Goal: Communication & Community: Answer question/provide support

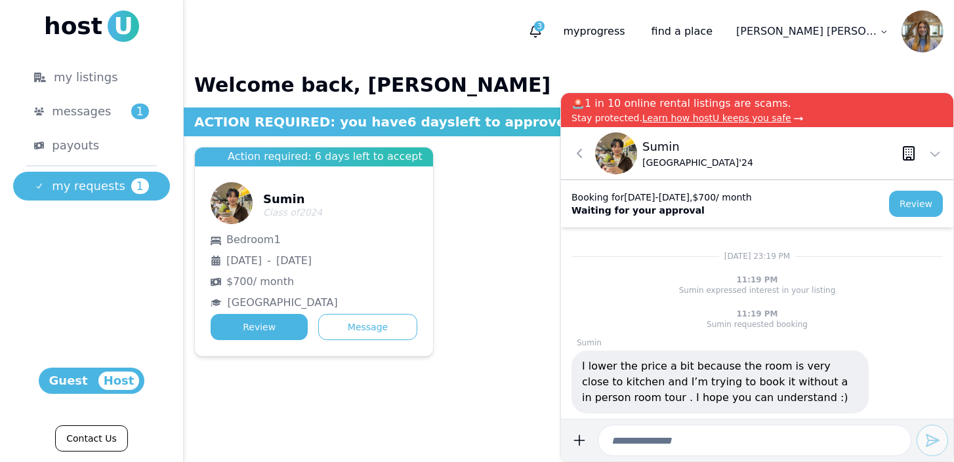
click at [758, 123] on span "Learn how hostU keeps you safe" at bounding box center [716, 118] width 149 height 10
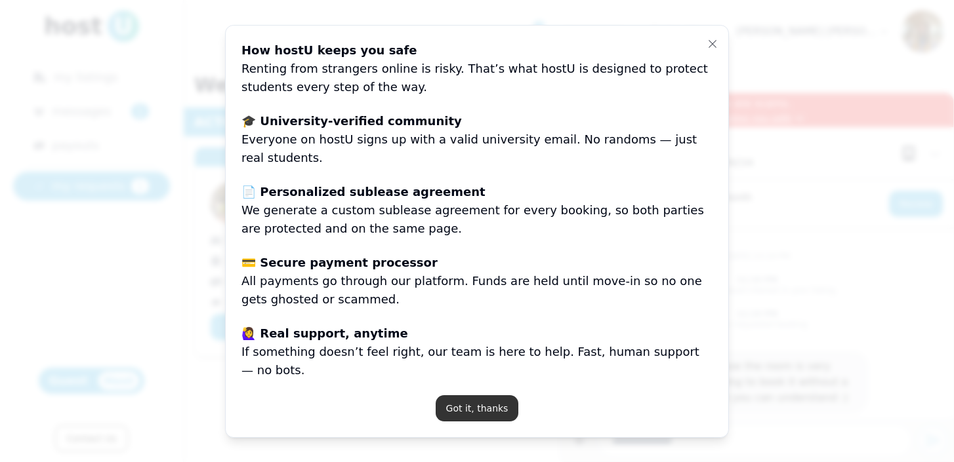
click at [484, 396] on button "Got it, thanks" at bounding box center [477, 409] width 83 height 26
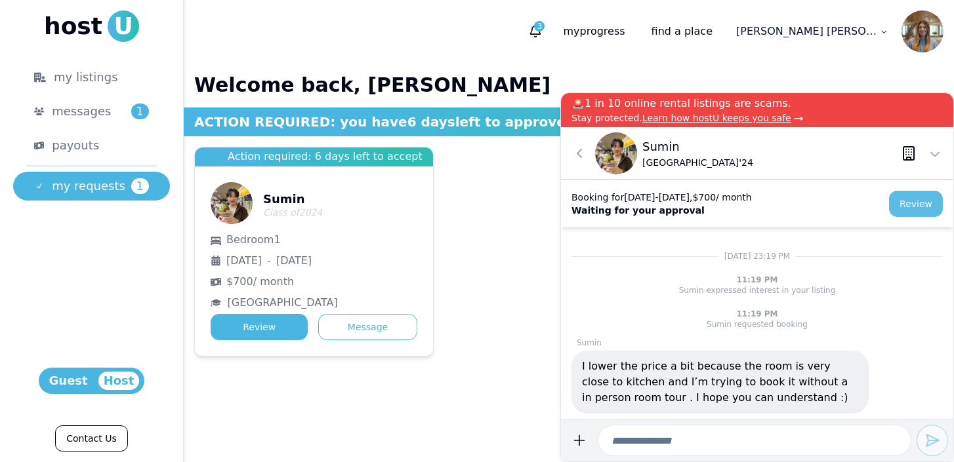
click at [922, 198] on button "Review" at bounding box center [916, 204] width 54 height 26
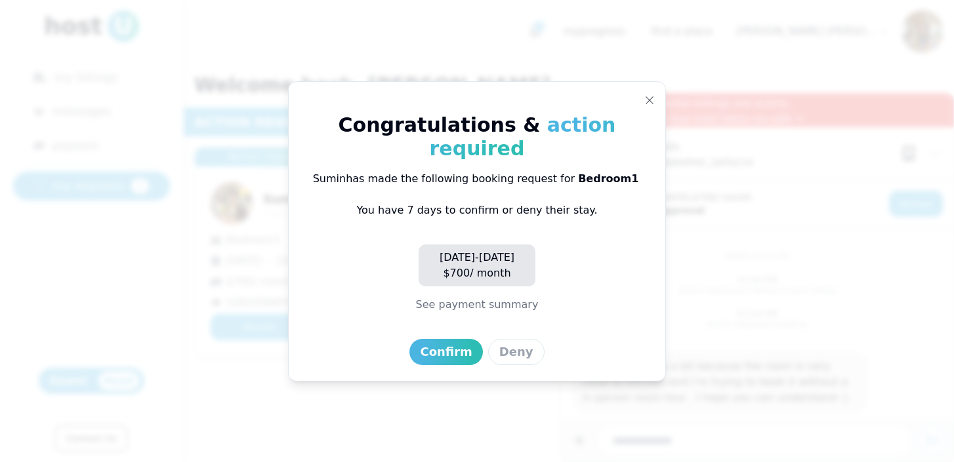
click at [462, 297] on button "See payment summary" at bounding box center [477, 305] width 123 height 16
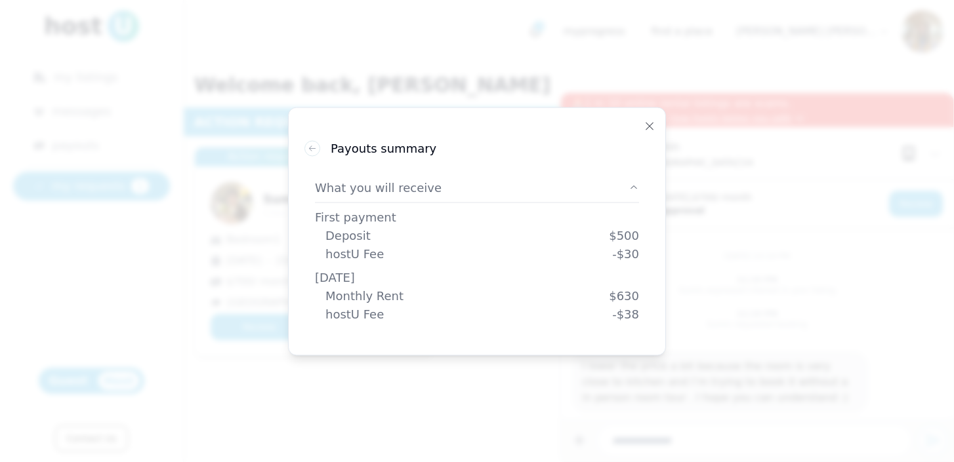
click at [655, 125] on div "Book listing Payouts summary What you will receive First payment Deposit $ 500 …" at bounding box center [477, 231] width 378 height 249
click at [649, 128] on icon "button" at bounding box center [649, 126] width 10 height 10
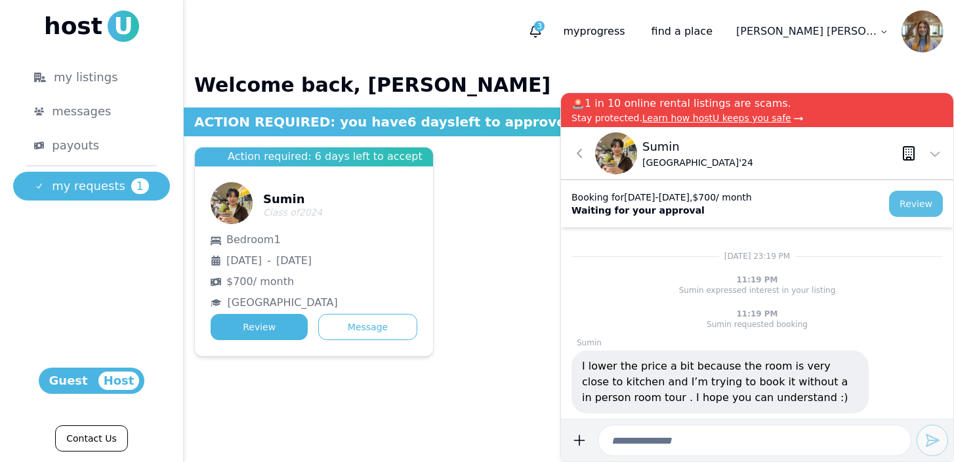
click at [926, 209] on button "Review" at bounding box center [916, 204] width 54 height 26
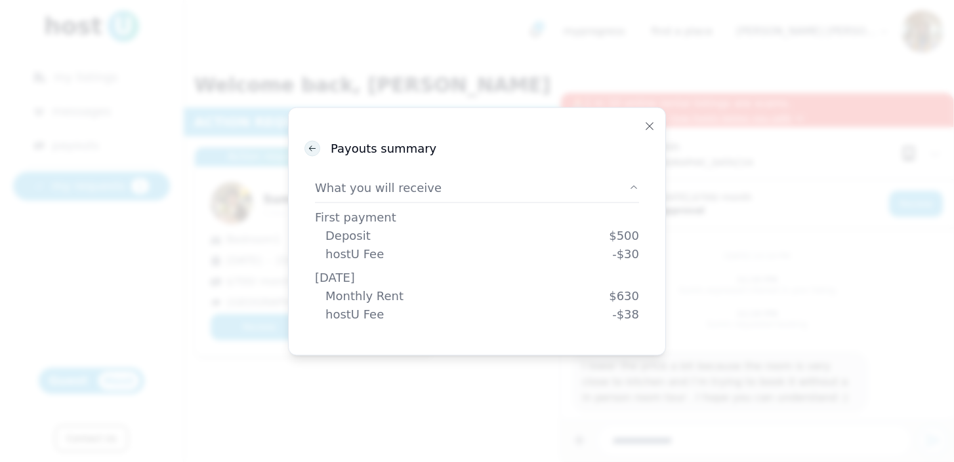
click at [310, 148] on use at bounding box center [312, 148] width 7 height 5
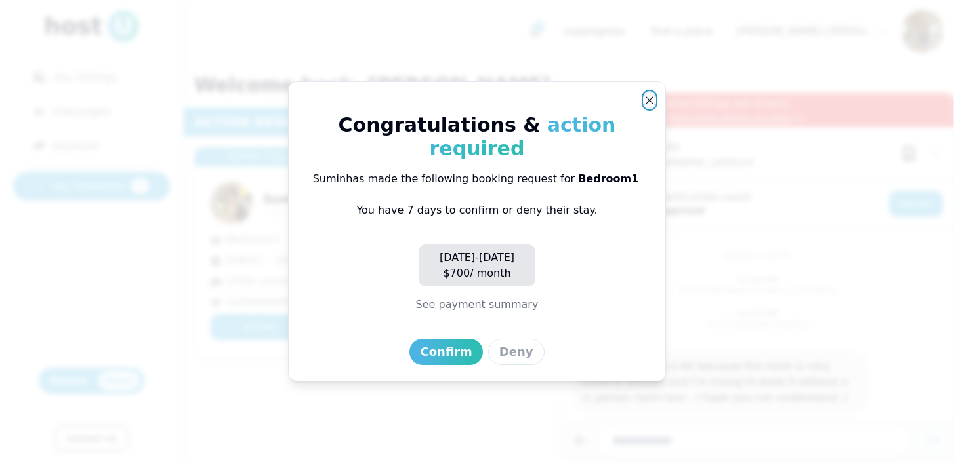
click at [653, 106] on icon "button" at bounding box center [649, 100] width 10 height 10
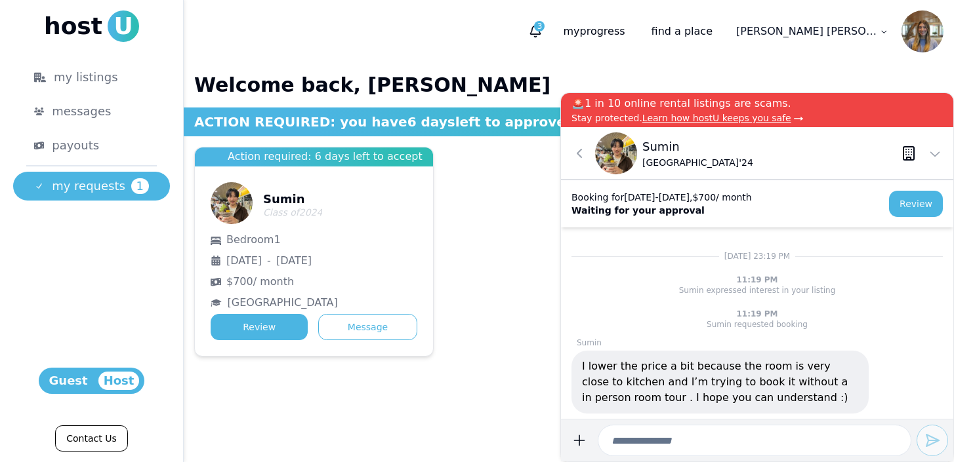
click at [653, 449] on input at bounding box center [755, 440] width 314 height 31
click at [925, 206] on button "Review" at bounding box center [916, 204] width 54 height 26
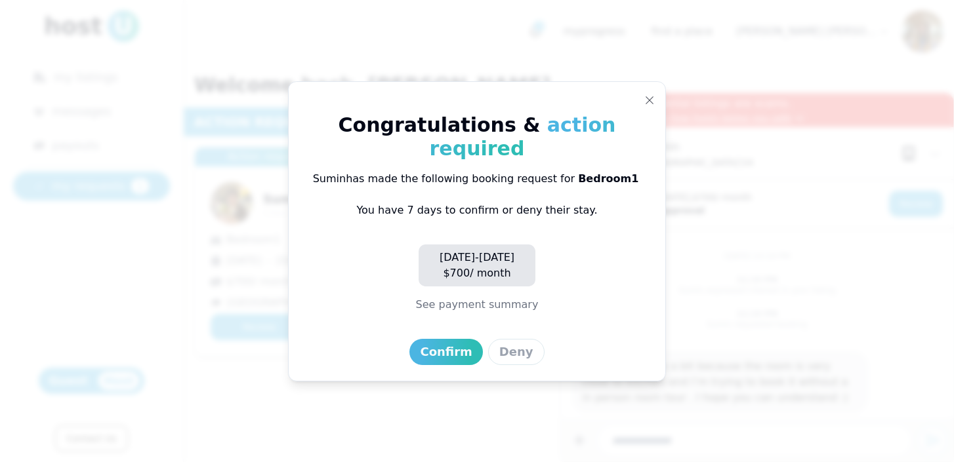
click at [460, 297] on button "See payment summary" at bounding box center [477, 305] width 123 height 16
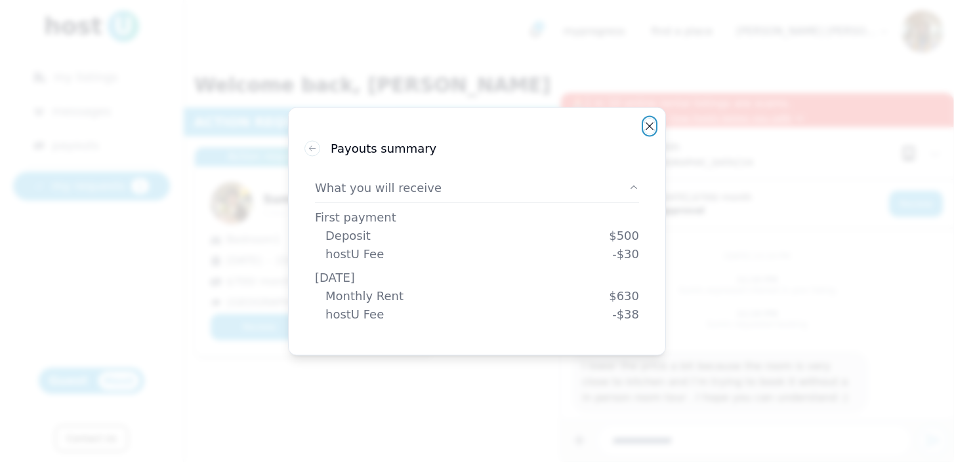
click at [649, 132] on icon "button" at bounding box center [649, 126] width 10 height 10
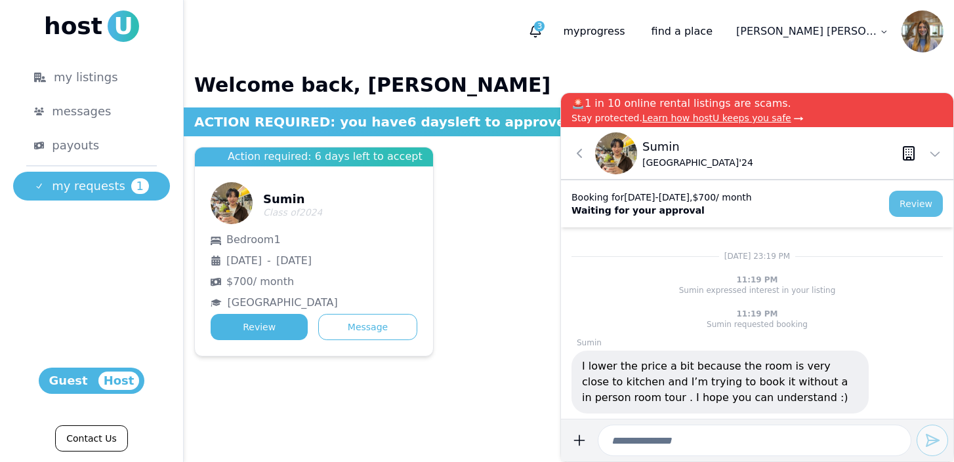
click at [914, 208] on button "Review" at bounding box center [916, 204] width 54 height 26
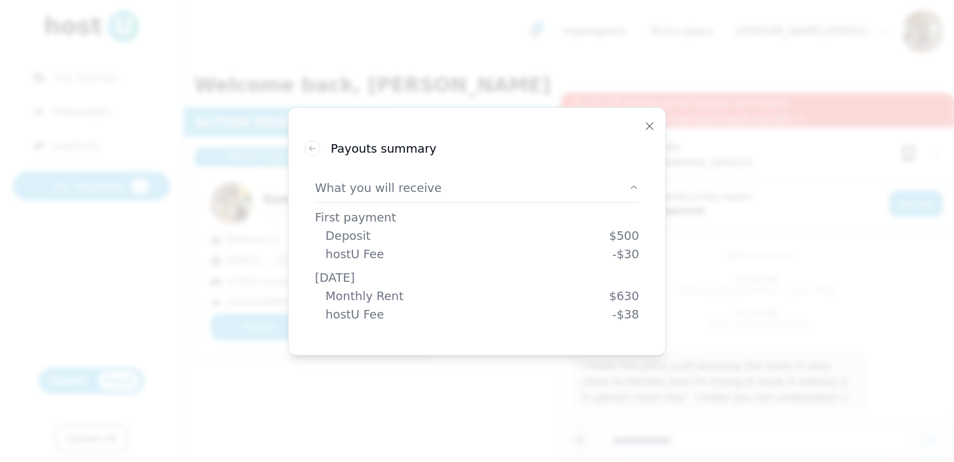
click at [320, 150] on div "Payouts summary" at bounding box center [476, 148] width 345 height 18
click at [310, 150] on icon at bounding box center [312, 148] width 9 height 9
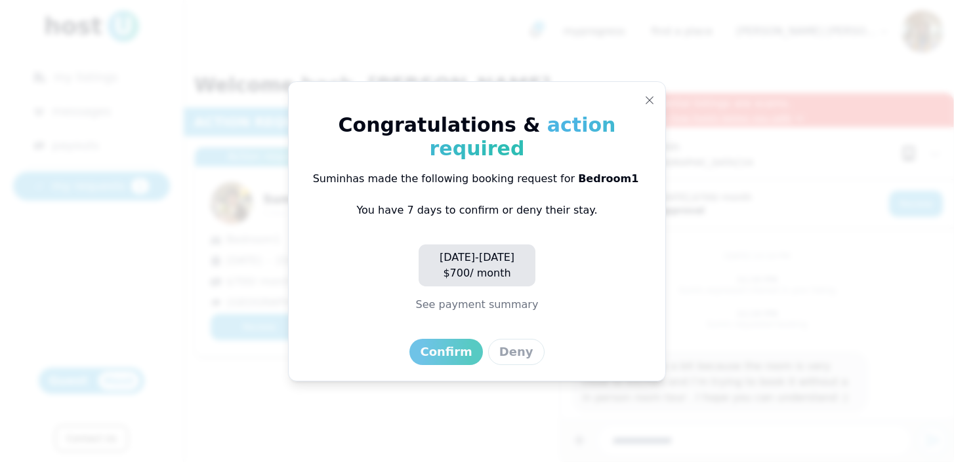
click at [464, 344] on div "Confirm" at bounding box center [446, 352] width 52 height 18
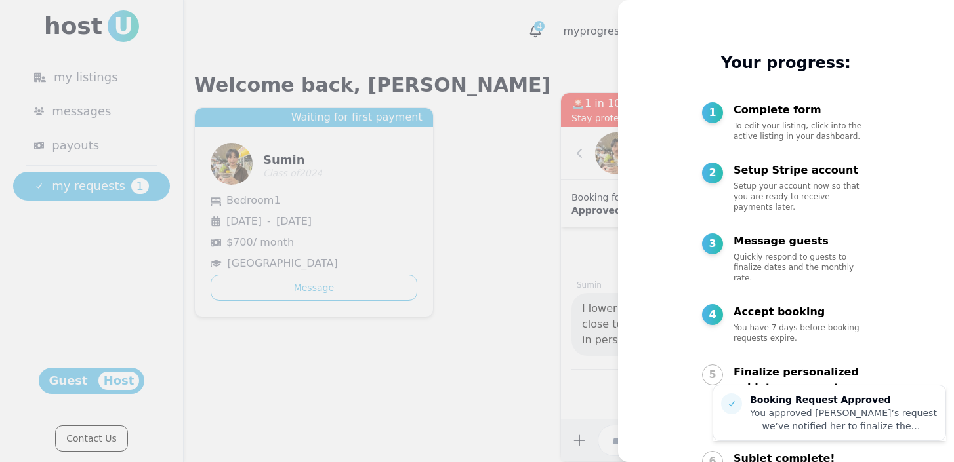
scroll to position [28, 0]
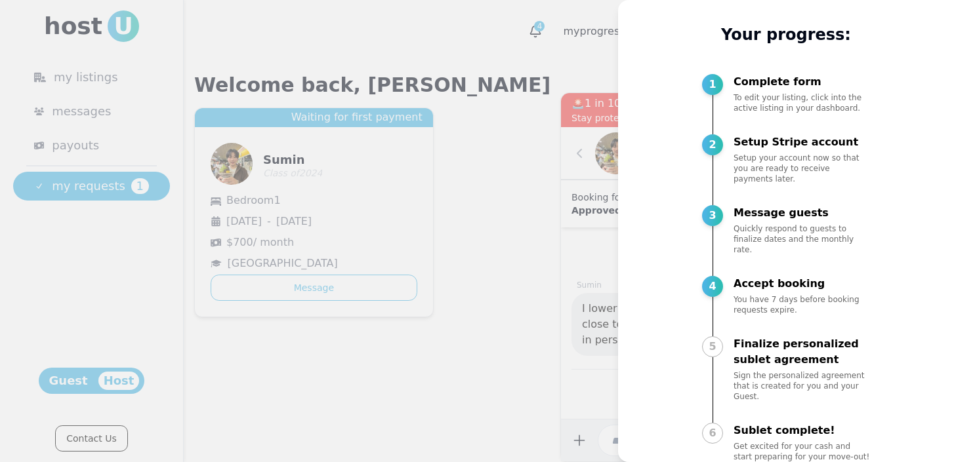
click at [590, 357] on div at bounding box center [477, 231] width 954 height 462
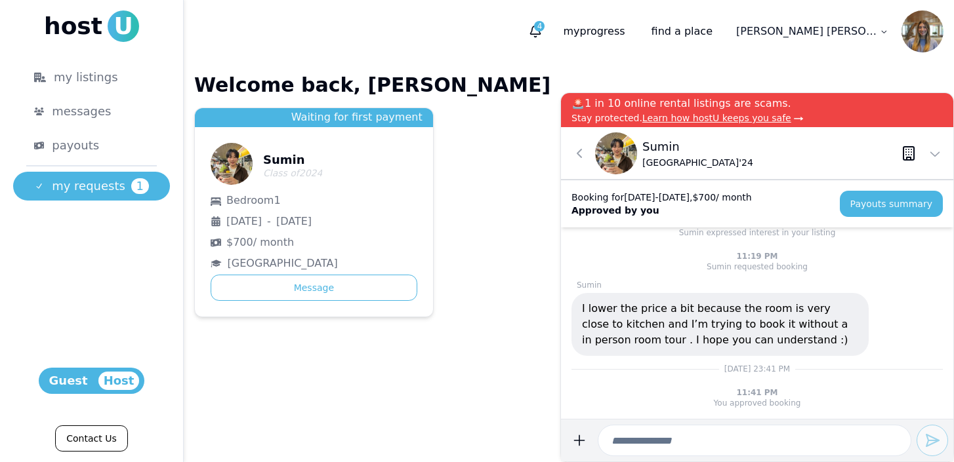
click at [909, 154] on icon at bounding box center [909, 154] width 16 height 16
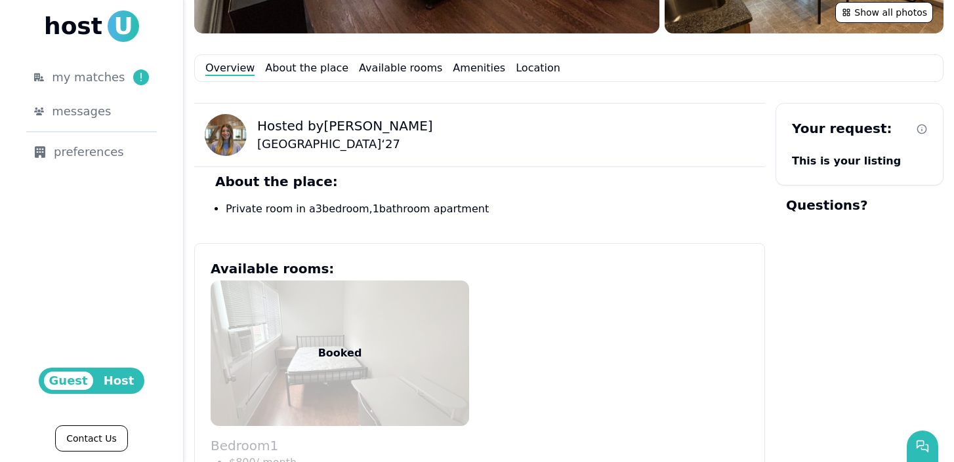
scroll to position [474, 0]
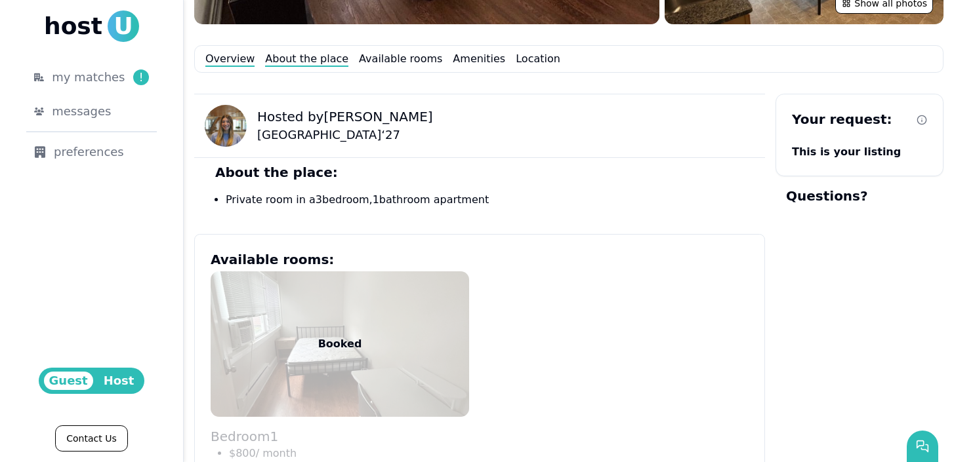
click at [306, 60] on link "About the place" at bounding box center [306, 59] width 83 height 16
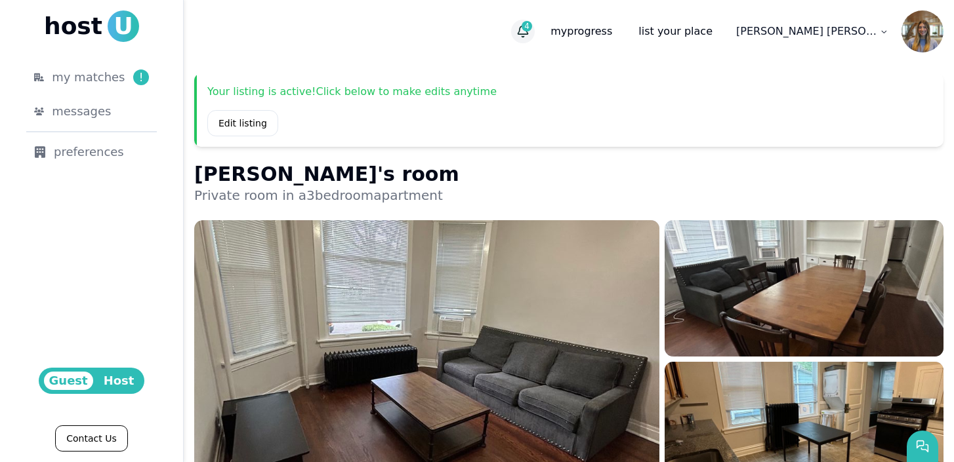
click at [529, 36] on icon "button" at bounding box center [522, 31] width 13 height 13
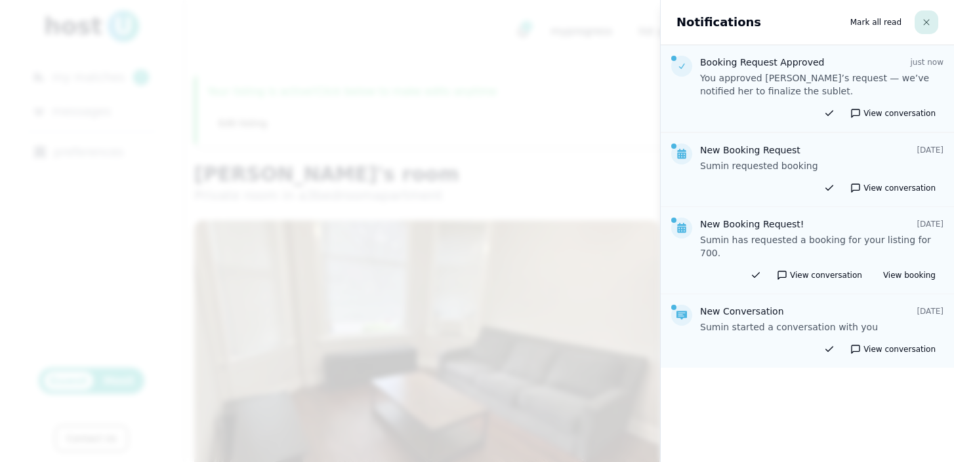
click at [933, 24] on button "button" at bounding box center [926, 22] width 24 height 24
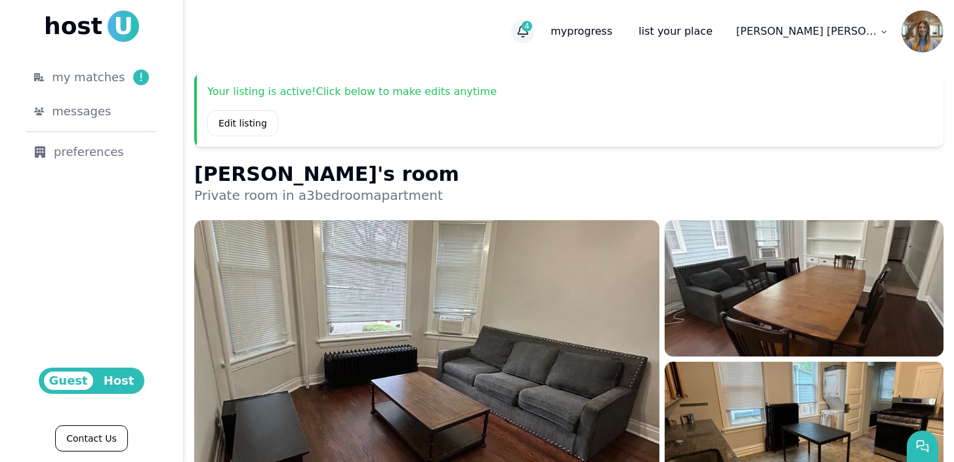
click at [529, 28] on icon "button" at bounding box center [522, 31] width 13 height 13
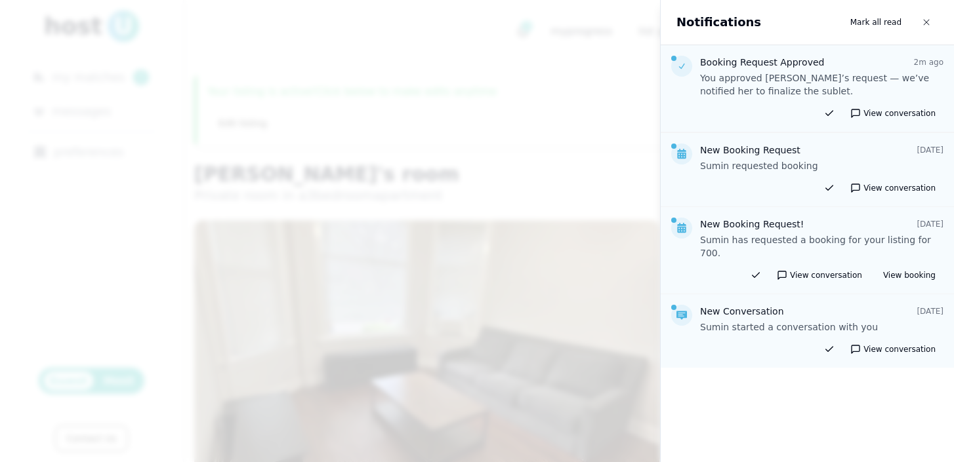
click at [585, 88] on div at bounding box center [477, 231] width 954 height 462
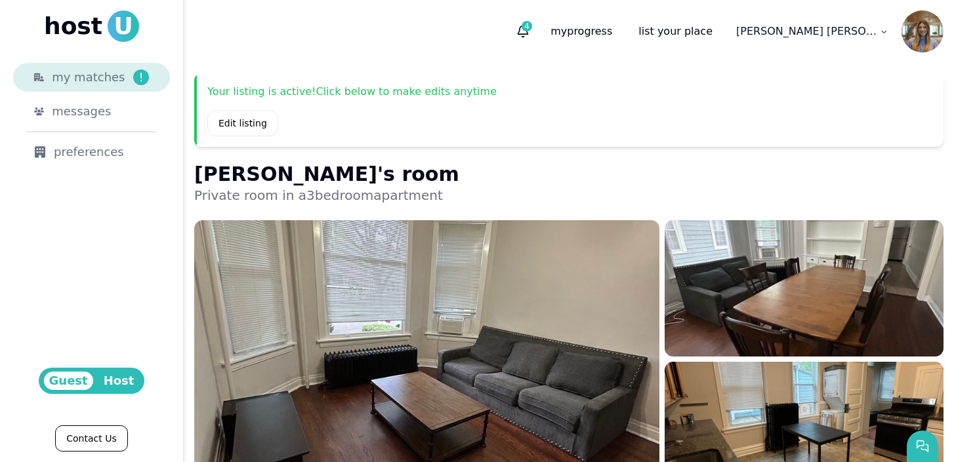
click at [127, 85] on div "my matches !" at bounding box center [100, 77] width 97 height 18
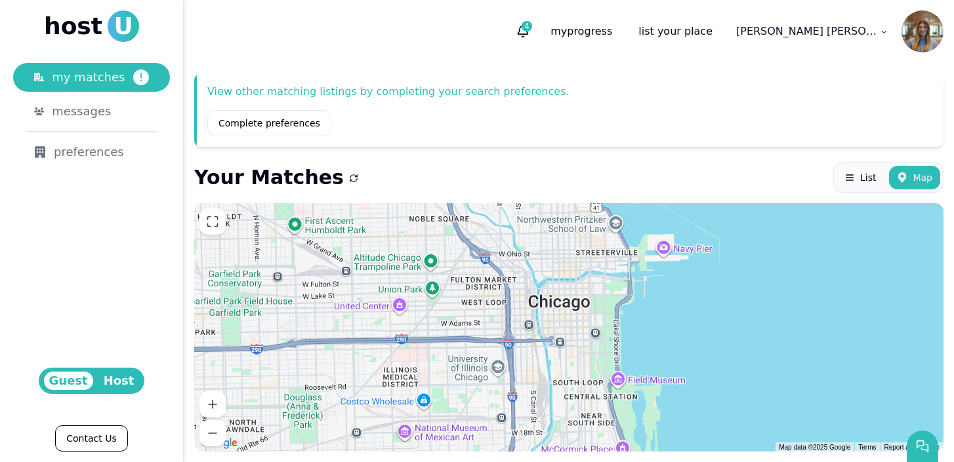
click at [124, 378] on span "Host" at bounding box center [118, 381] width 41 height 18
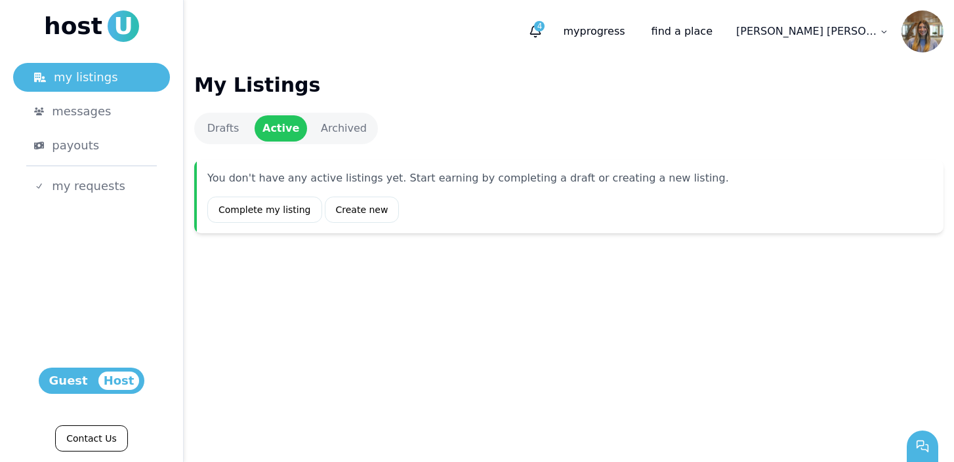
click at [85, 128] on ul "my listings messages payouts my requests" at bounding box center [91, 132] width 157 height 138
click at [89, 151] on span "payouts" at bounding box center [75, 145] width 47 height 18
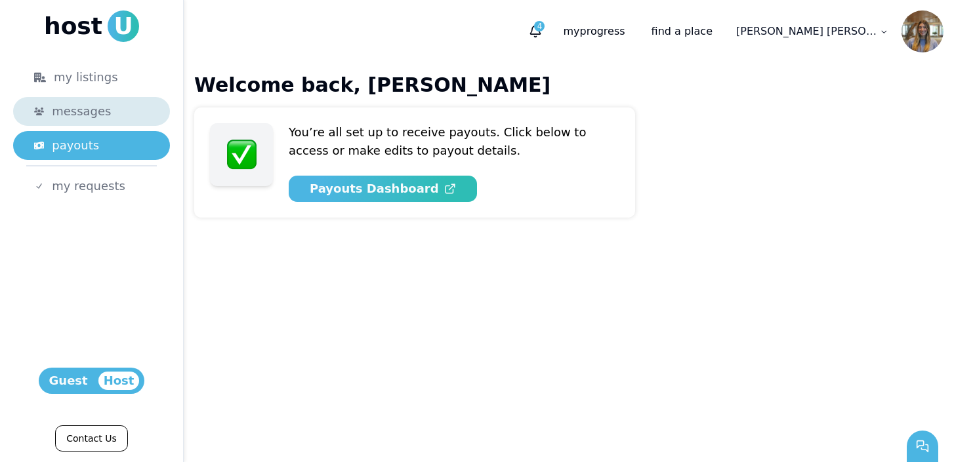
click at [106, 124] on link "messages" at bounding box center [91, 111] width 157 height 29
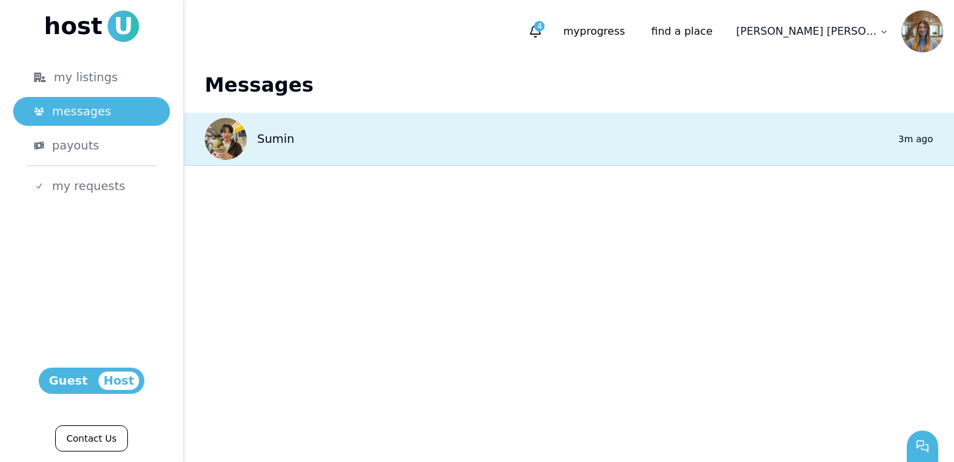
click at [261, 138] on p "Sumin" at bounding box center [275, 139] width 37 height 18
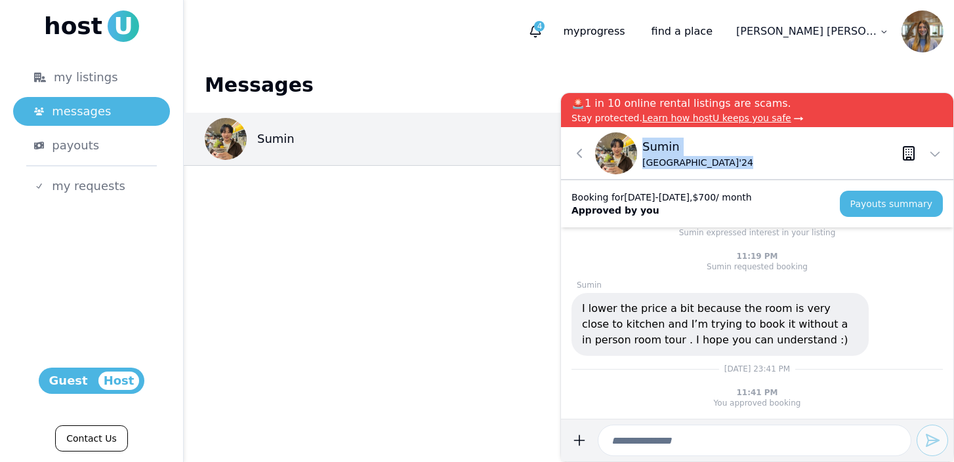
drag, startPoint x: 643, startPoint y: 149, endPoint x: 786, endPoint y: 165, distance: 144.5
click at [786, 165] on div "Sumin [GEOGRAPHIC_DATA] ' 24" at bounding box center [755, 153] width 321 height 42
copy div "Sumin [GEOGRAPHIC_DATA] ' 24"
click at [549, 252] on main "Messages Sumin 0 3m ago" at bounding box center [569, 262] width 770 height 399
click at [500, 252] on main "Messages Sumin 0 3m ago" at bounding box center [569, 262] width 770 height 399
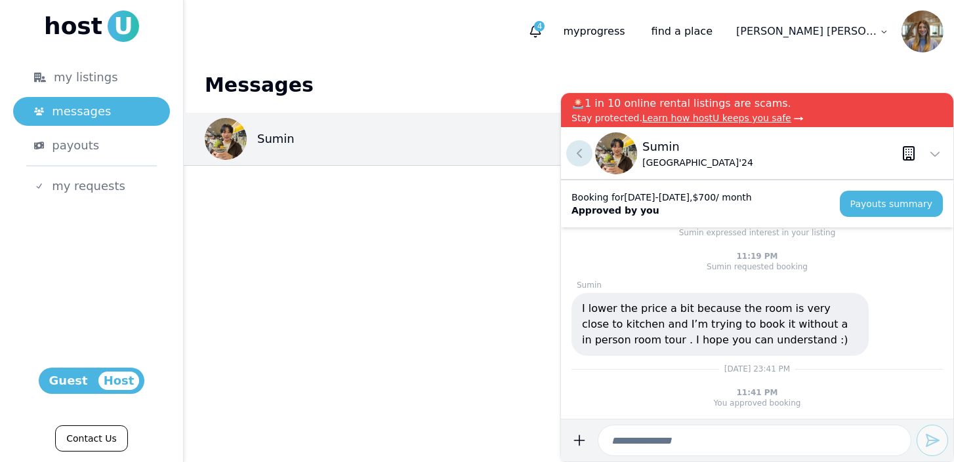
click at [580, 146] on icon at bounding box center [579, 154] width 16 height 16
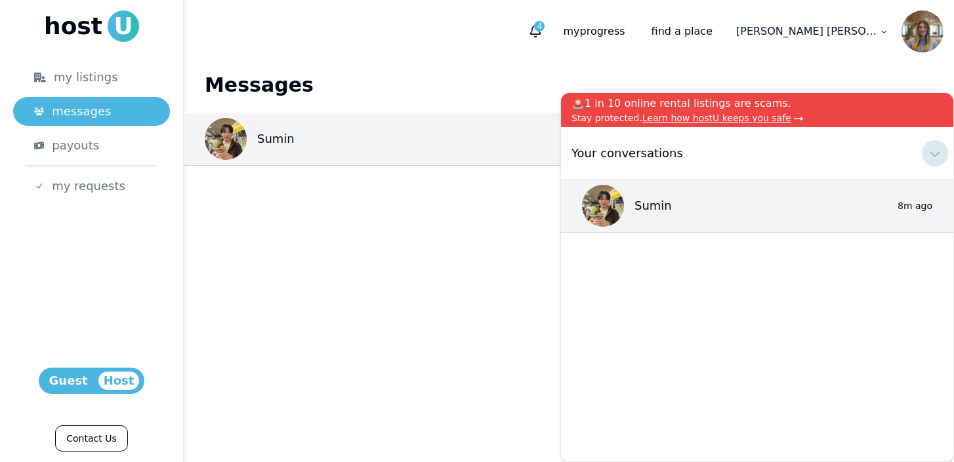
click at [929, 152] on icon at bounding box center [935, 154] width 16 height 16
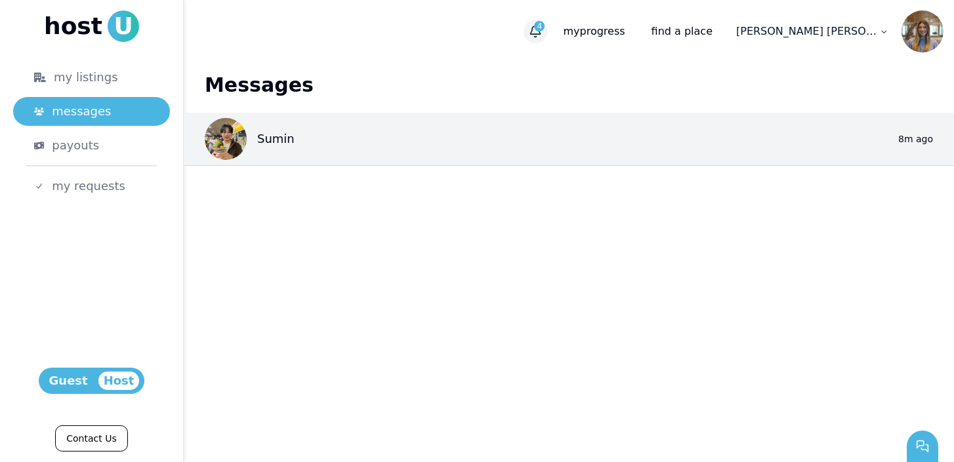
click at [544, 21] on span "4" at bounding box center [539, 26] width 10 height 10
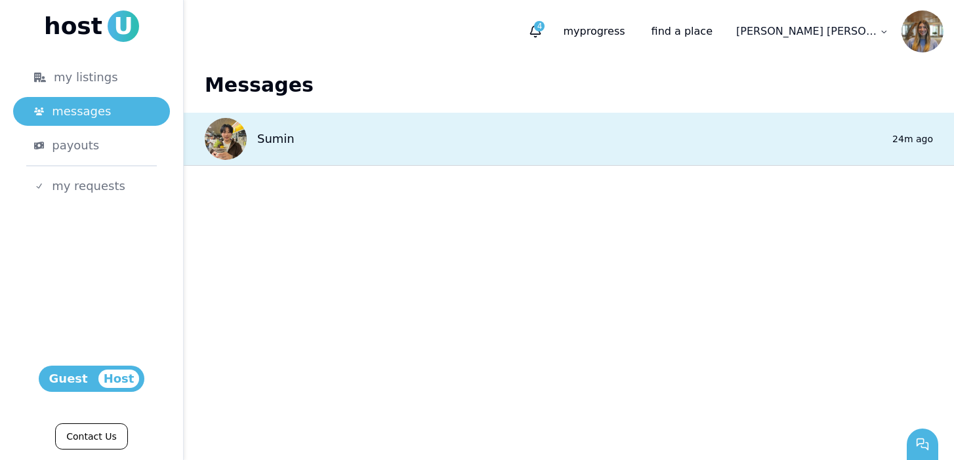
click at [281, 153] on div "Sumin" at bounding box center [250, 139] width 90 height 42
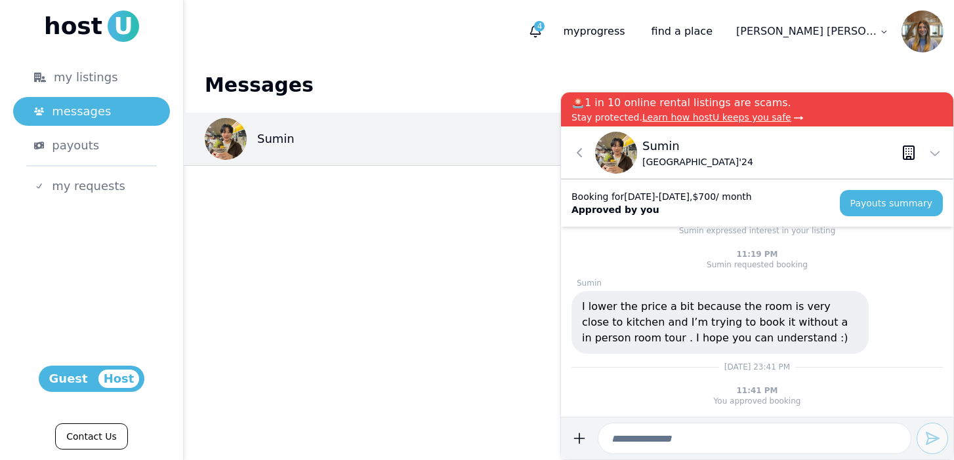
click at [485, 290] on main "Messages Sumin 0 24m ago" at bounding box center [569, 261] width 770 height 397
click at [875, 203] on button "Payouts summary" at bounding box center [891, 203] width 103 height 26
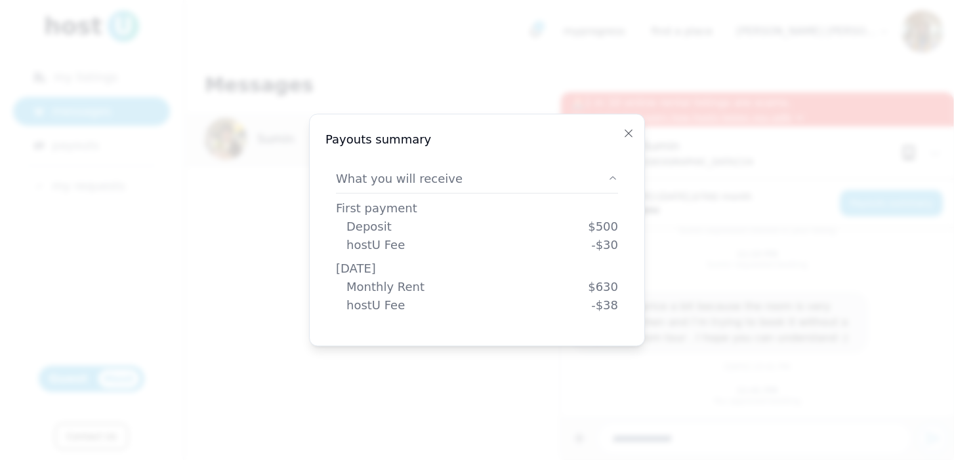
click at [630, 140] on div "Payouts summary Payouts summary What you will receive First payment Deposit $ 5…" at bounding box center [477, 230] width 336 height 233
click at [625, 125] on button "Close" at bounding box center [628, 133] width 10 height 16
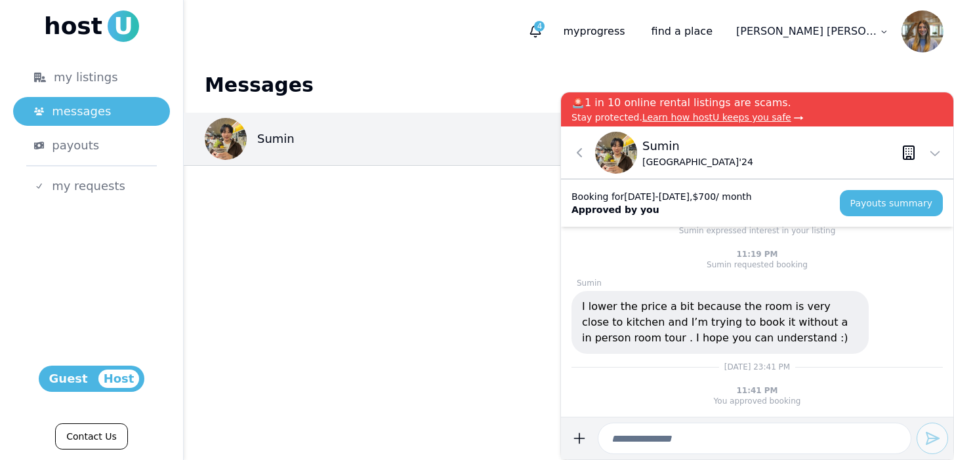
click at [647, 436] on input at bounding box center [755, 438] width 314 height 31
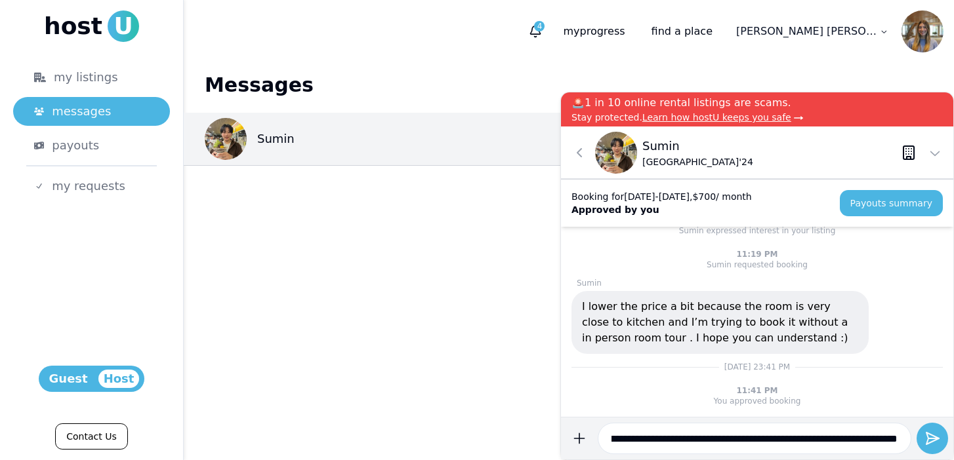
scroll to position [0, 251]
click at [636, 435] on input "**********" at bounding box center [755, 438] width 314 height 31
drag, startPoint x: 679, startPoint y: 439, endPoint x: 727, endPoint y: 439, distance: 48.5
click at [727, 439] on input "**********" at bounding box center [755, 438] width 314 height 31
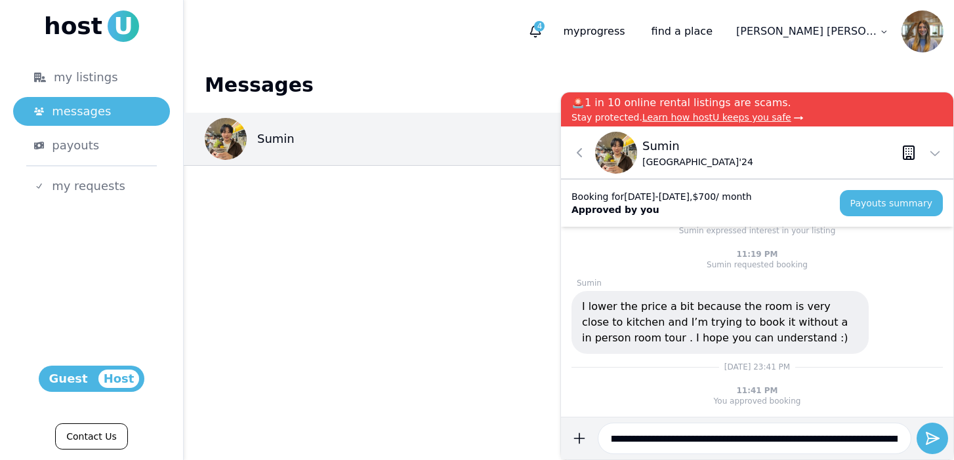
scroll to position [0, 0]
drag, startPoint x: 683, startPoint y: 441, endPoint x: 472, endPoint y: 441, distance: 211.2
click at [472, 441] on body "**********" at bounding box center [477, 230] width 954 height 460
click at [878, 436] on input "**********" at bounding box center [755, 438] width 314 height 31
click at [804, 438] on input "**********" at bounding box center [755, 438] width 314 height 31
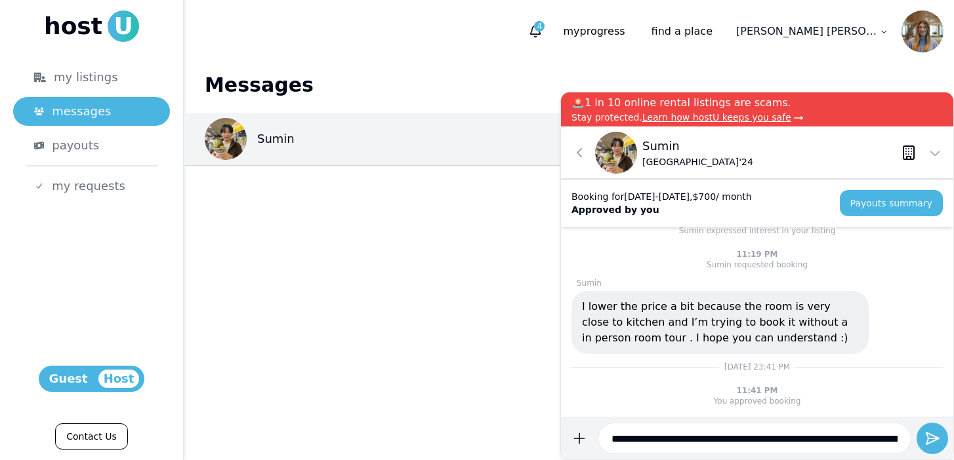
click at [823, 438] on input "**********" at bounding box center [755, 438] width 314 height 31
click at [863, 439] on input "**********" at bounding box center [755, 438] width 314 height 31
click at [882, 441] on input "**********" at bounding box center [755, 438] width 314 height 31
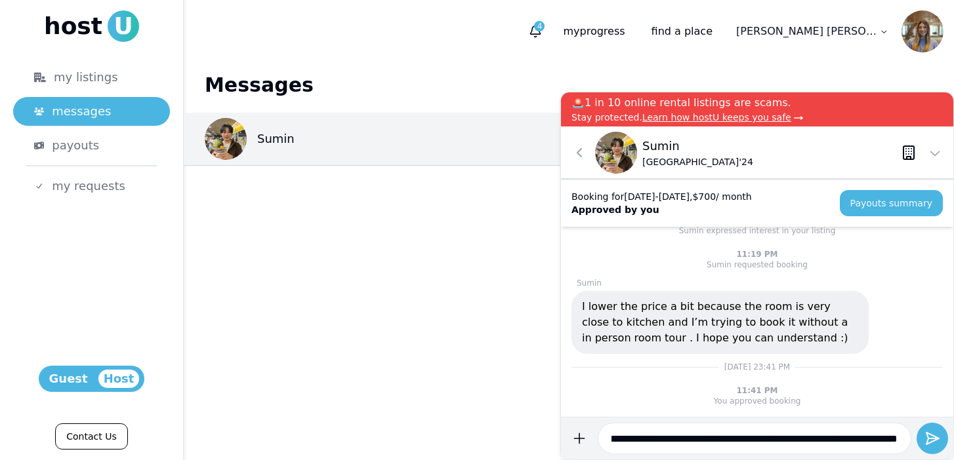
click at [772, 442] on input "**********" at bounding box center [755, 438] width 314 height 31
drag, startPoint x: 784, startPoint y: 439, endPoint x: 807, endPoint y: 439, distance: 22.3
click at [807, 439] on input "**********" at bounding box center [755, 438] width 314 height 31
click at [904, 441] on input "**********" at bounding box center [755, 438] width 314 height 31
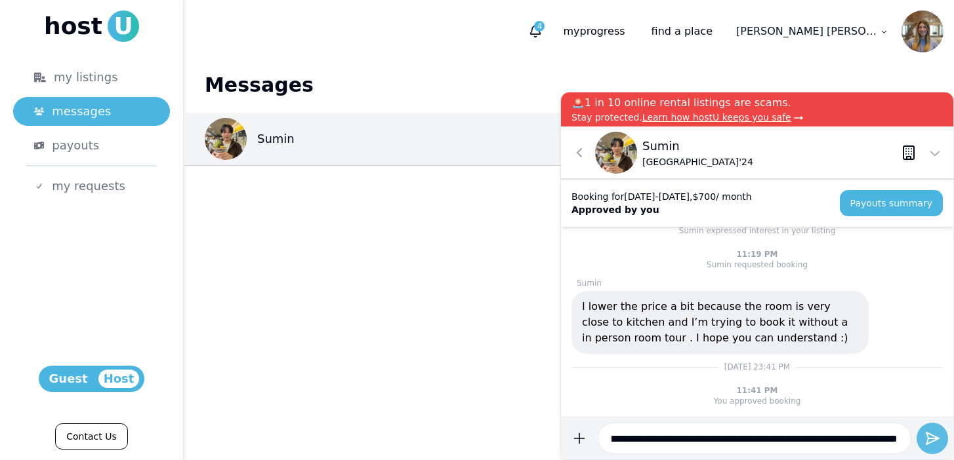
type input "**********"
click at [939, 436] on icon "submit" at bounding box center [932, 439] width 16 height 16
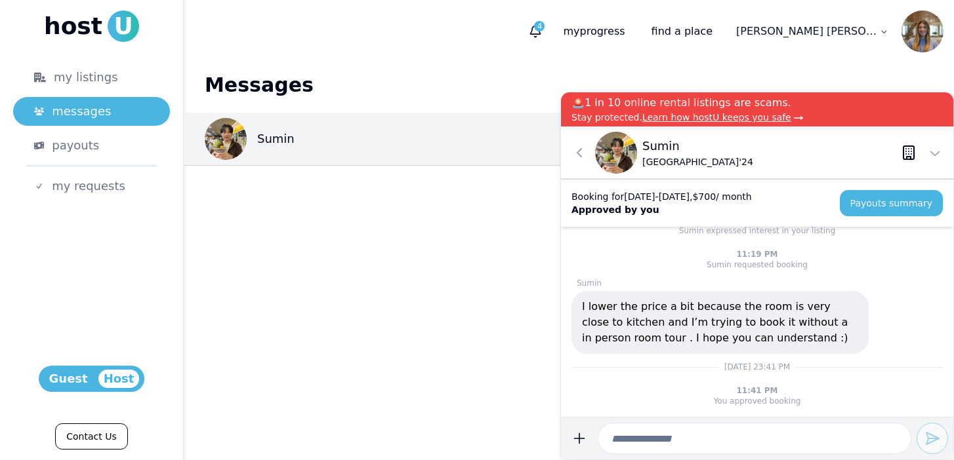
scroll to position [0, 0]
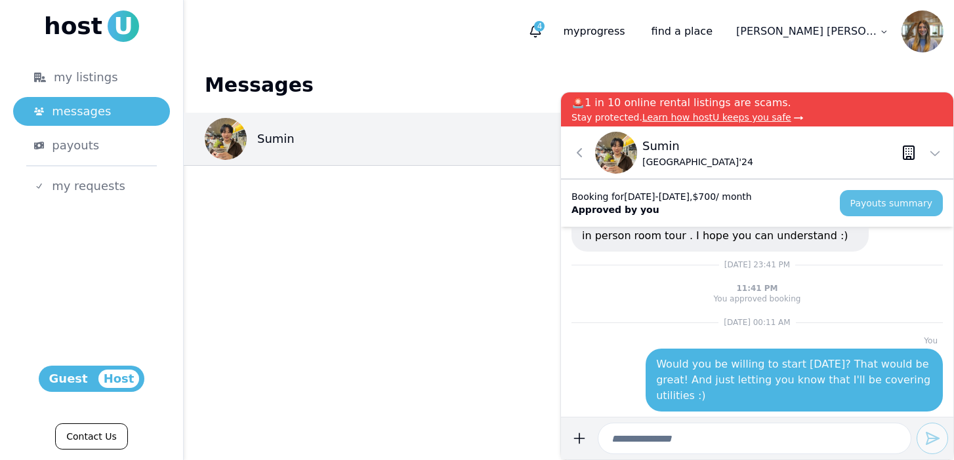
click at [882, 207] on button "Payouts summary" at bounding box center [891, 203] width 103 height 26
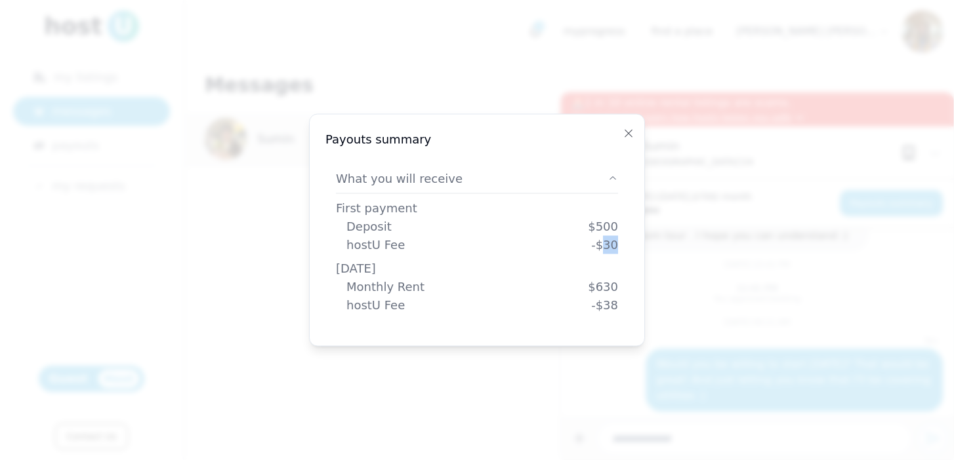
drag, startPoint x: 600, startPoint y: 243, endPoint x: 638, endPoint y: 246, distance: 37.5
click at [638, 246] on div "Payouts summary Payouts summary What you will receive First payment Deposit $ 5…" at bounding box center [477, 230] width 336 height 233
drag, startPoint x: 599, startPoint y: 306, endPoint x: 634, endPoint y: 306, distance: 35.4
click at [634, 306] on div "Payouts summary Payouts summary What you will receive First payment Deposit $ 5…" at bounding box center [477, 230] width 336 height 233
click at [617, 303] on div "-$38" at bounding box center [604, 305] width 27 height 18
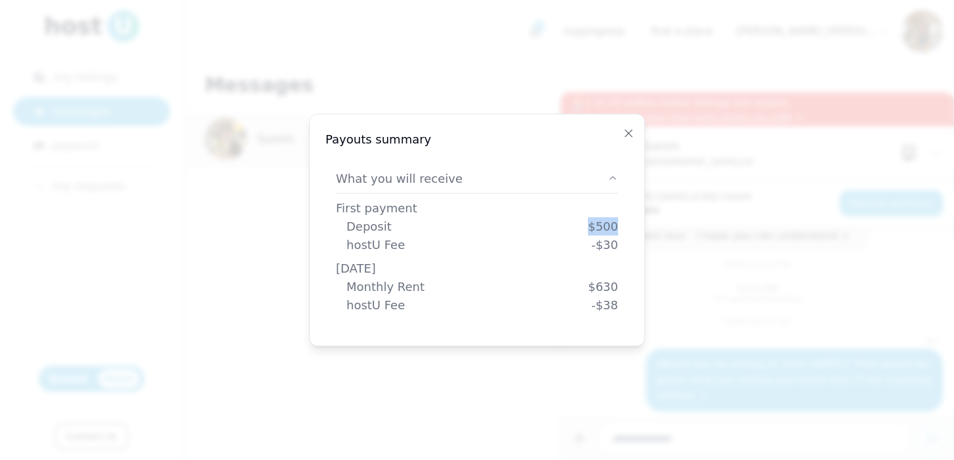
drag, startPoint x: 590, startPoint y: 224, endPoint x: 640, endPoint y: 224, distance: 49.2
click at [640, 224] on div "Payouts summary Payouts summary What you will receive First payment Deposit $ 5…" at bounding box center [477, 230] width 336 height 233
click at [621, 227] on div "What you will receive First payment Deposit $ 500 hostU Fee -$30 [DATE] Monthly…" at bounding box center [476, 244] width 303 height 171
click at [624, 123] on div "Payouts summary Payouts summary What you will receive First payment Deposit $ 5…" at bounding box center [477, 230] width 336 height 233
click at [624, 138] on icon "button" at bounding box center [628, 133] width 10 height 10
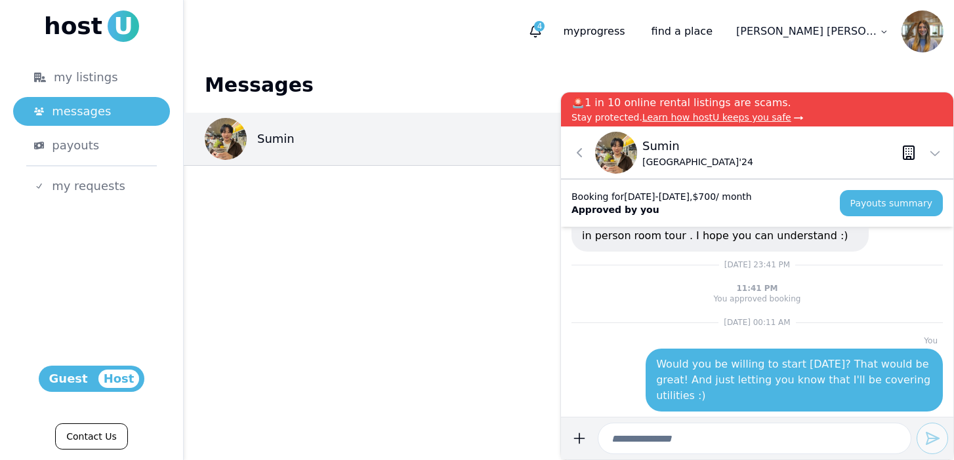
click at [497, 254] on main "Messages Sumin 0 30m ago" at bounding box center [569, 261] width 770 height 397
click at [935, 153] on icon at bounding box center [935, 153] width 16 height 16
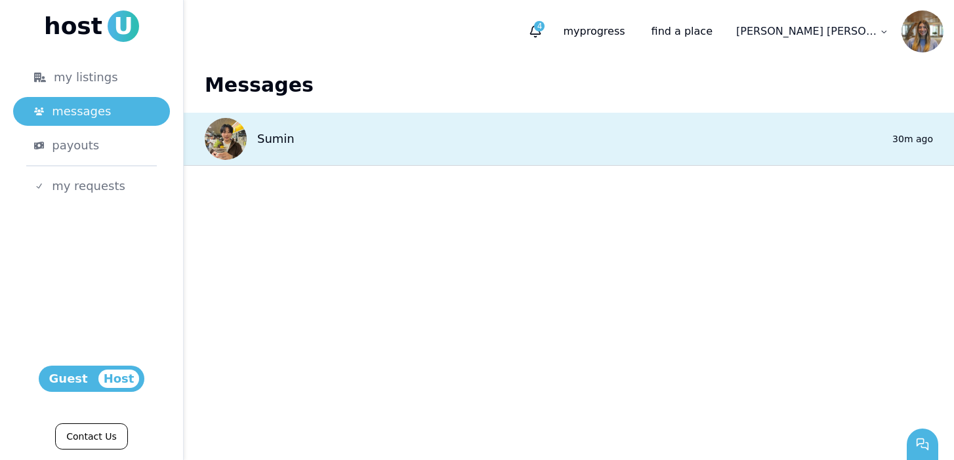
click at [720, 142] on div "Sumin 0 30m ago" at bounding box center [569, 139] width 770 height 53
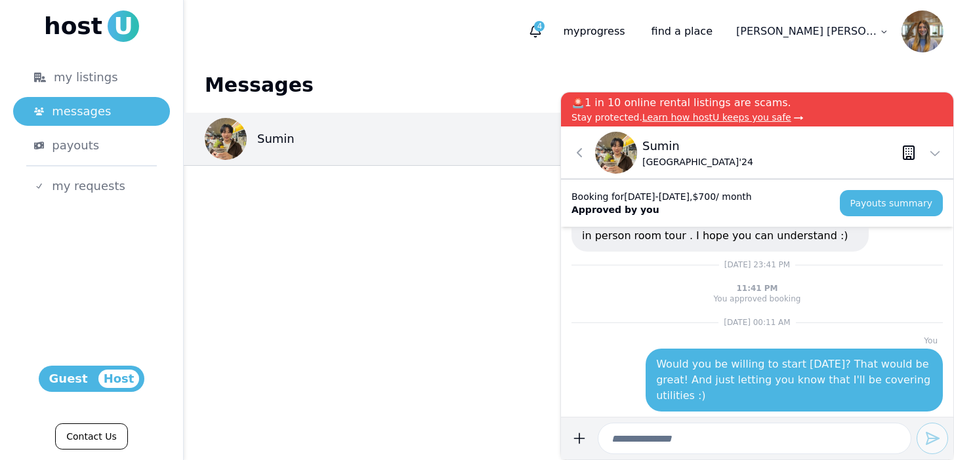
click at [537, 94] on h1 "Messages" at bounding box center [569, 85] width 728 height 24
click at [934, 148] on icon at bounding box center [935, 153] width 16 height 16
